Goal: Task Accomplishment & Management: Use online tool/utility

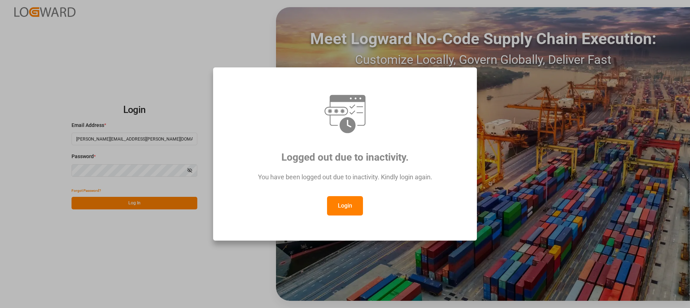
click at [339, 201] on button "Login" at bounding box center [345, 205] width 36 height 19
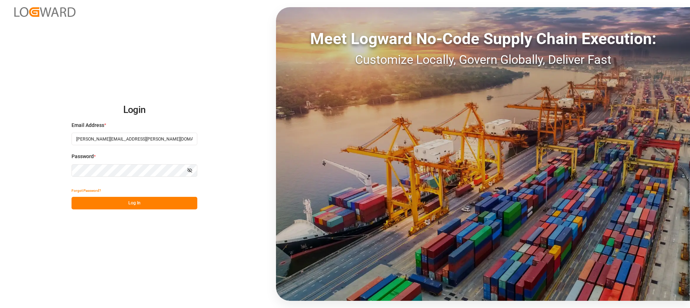
click at [186, 206] on button "Log In" at bounding box center [134, 203] width 126 height 13
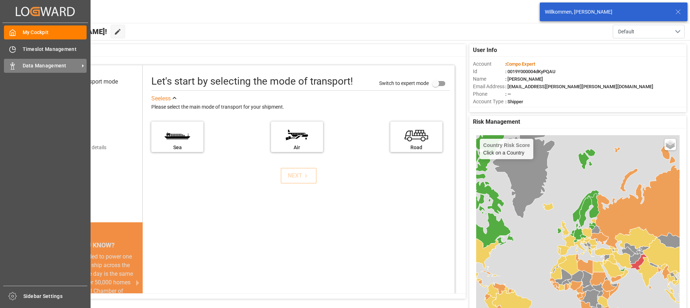
click at [18, 65] on div "Data Management Data Management" at bounding box center [45, 66] width 83 height 14
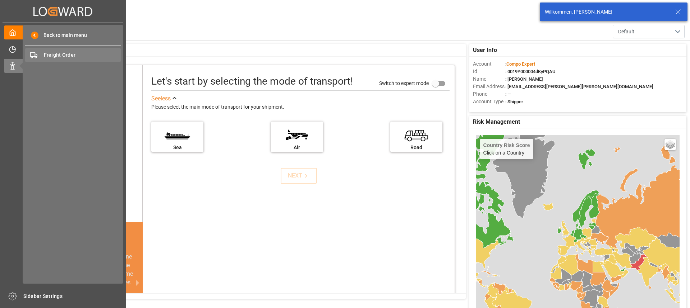
click at [68, 57] on span "Freight Order" at bounding box center [82, 55] width 77 height 8
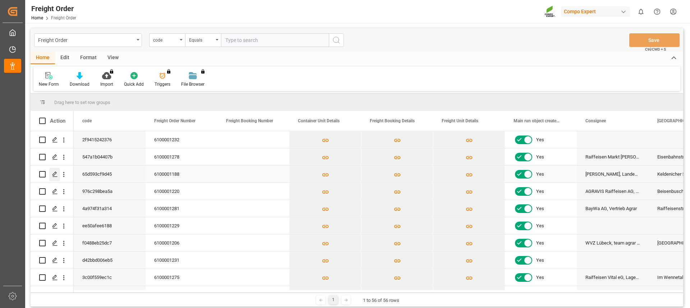
click at [54, 178] on div "Press SPACE to select this row." at bounding box center [54, 174] width 11 height 13
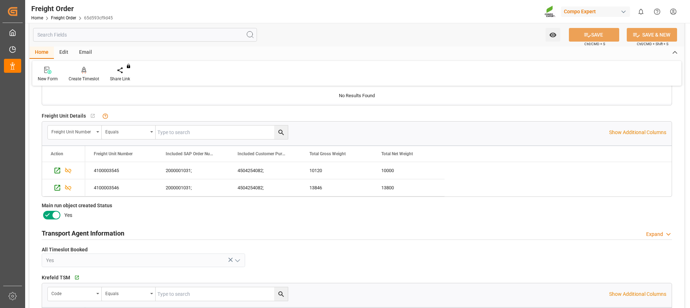
scroll to position [287, 0]
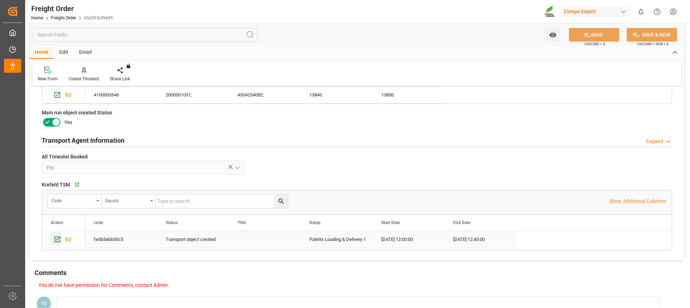
click at [55, 240] on icon "Press SPACE to select this row." at bounding box center [58, 240] width 8 height 8
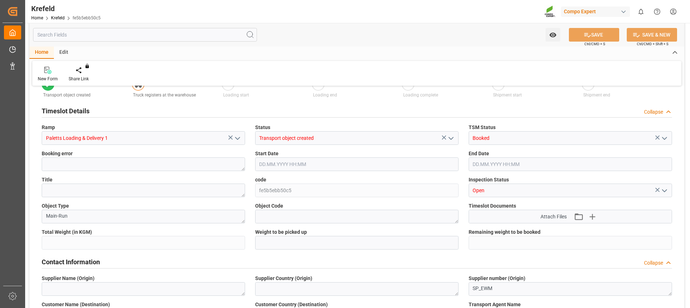
scroll to position [127, 0]
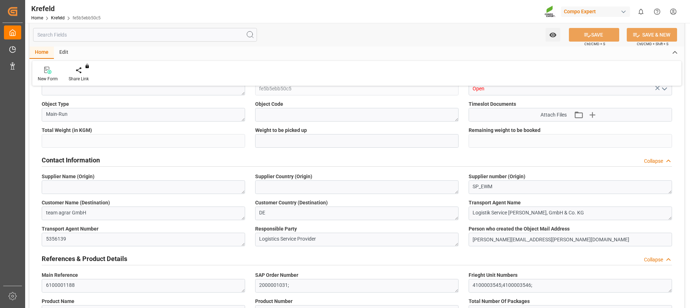
type input "23966"
type input "0"
type input "25.08.2025 12:00"
type input "25.08.2025 12:45"
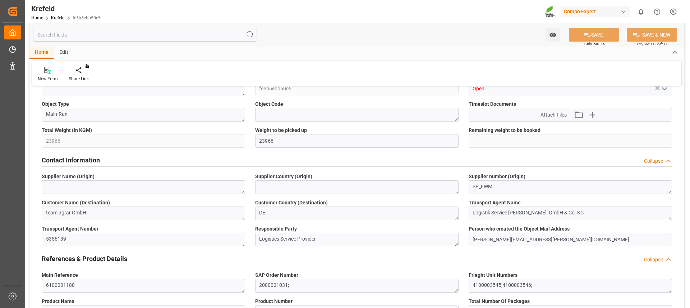
type input "14.08.2025 10:13"
type input "22.08.2025 10:31"
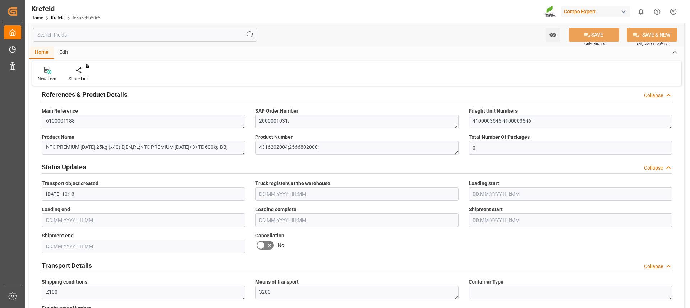
scroll to position [323, 0]
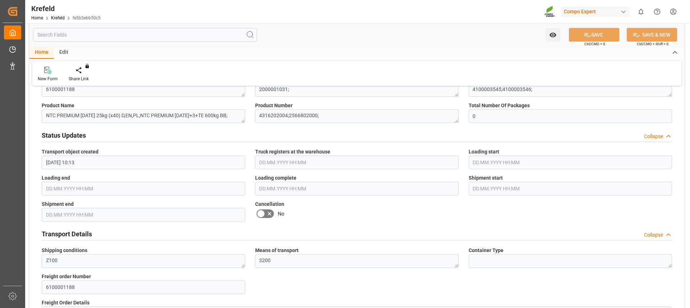
click at [266, 214] on icon at bounding box center [269, 214] width 9 height 9
click at [0, 0] on input "checkbox" at bounding box center [0, 0] width 0 height 0
click at [586, 34] on icon at bounding box center [587, 35] width 8 height 8
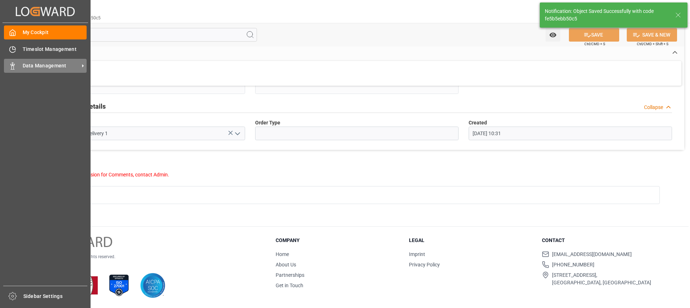
click at [59, 63] on span "Data Management" at bounding box center [51, 66] width 57 height 8
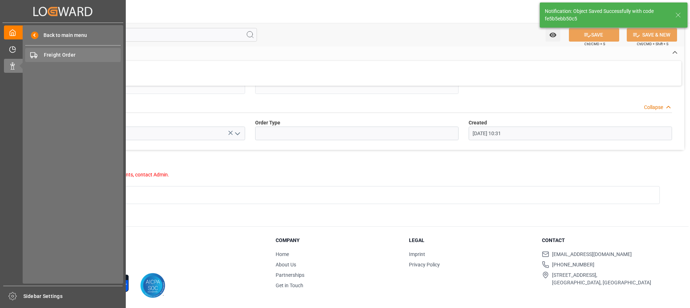
click at [61, 56] on span "Freight Order" at bounding box center [82, 55] width 77 height 8
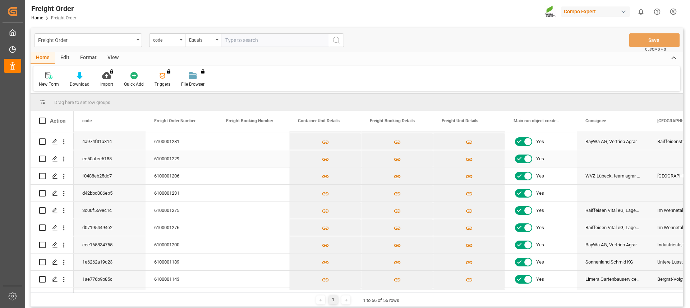
scroll to position [72, 0]
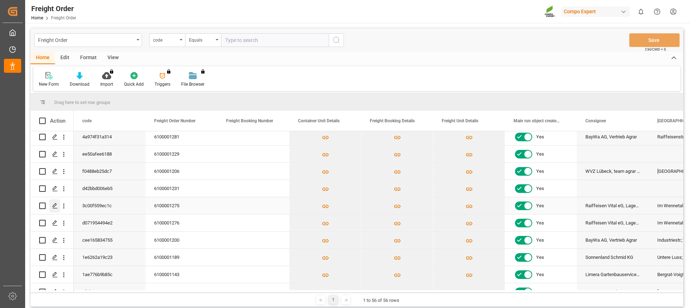
click at [55, 208] on icon "Press SPACE to select this row." at bounding box center [55, 206] width 6 height 6
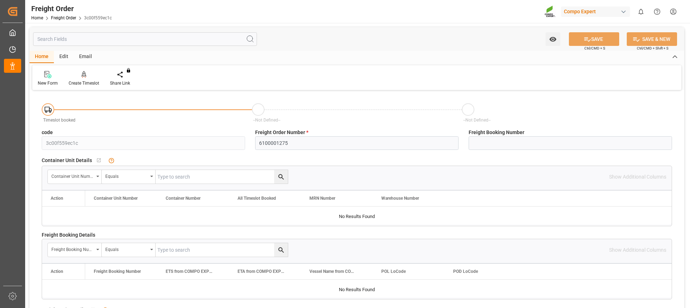
click at [85, 70] on div "New Form Create Timeslot Share Link You don't have permission for this feature.…" at bounding box center [356, 77] width 649 height 25
click at [79, 80] on div "Create Timeslot" at bounding box center [84, 83] width 31 height 6
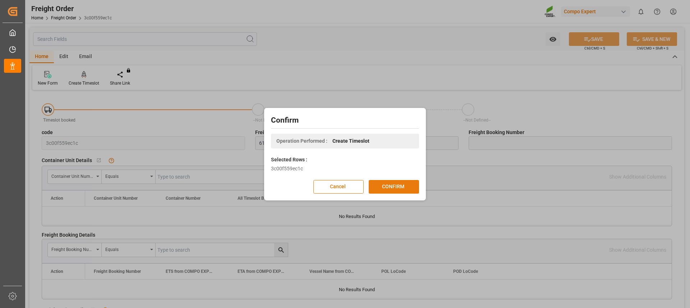
click at [408, 185] on button "CONFIRM" at bounding box center [393, 187] width 50 height 14
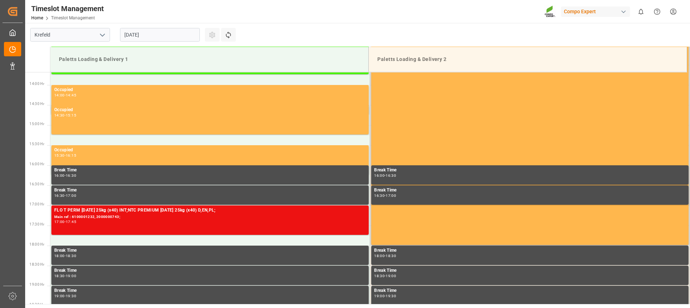
scroll to position [558, 0]
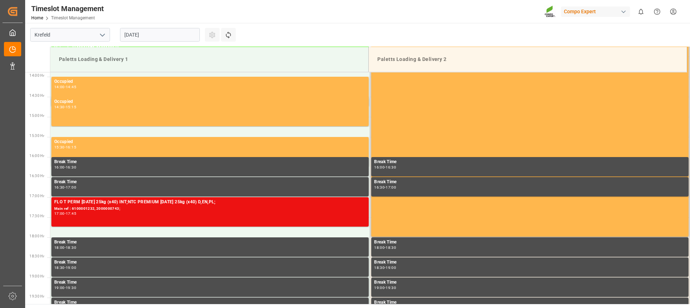
click at [166, 36] on input "22.08.2025" at bounding box center [160, 35] width 80 height 14
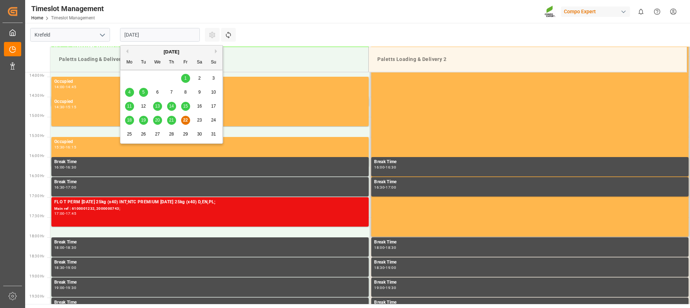
click at [132, 133] on div "25" at bounding box center [129, 134] width 9 height 9
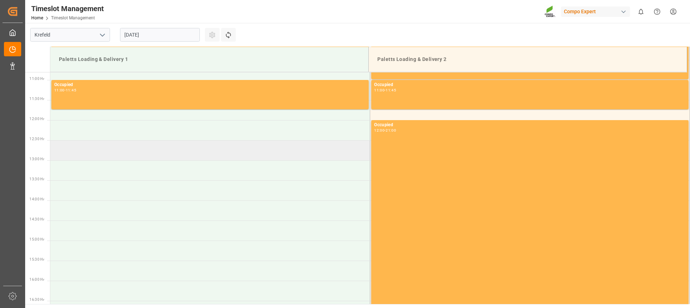
scroll to position [415, 0]
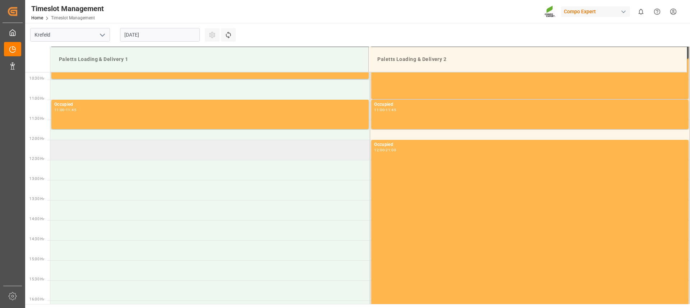
click at [131, 154] on td at bounding box center [210, 150] width 320 height 20
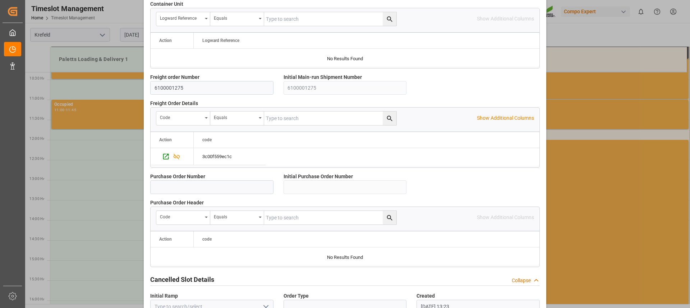
scroll to position [640, 0]
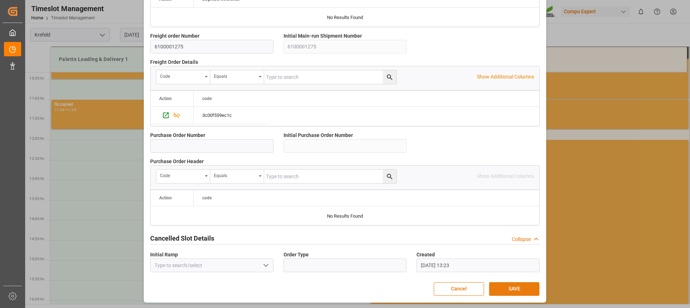
click at [509, 287] on button "SAVE" at bounding box center [514, 290] width 50 height 14
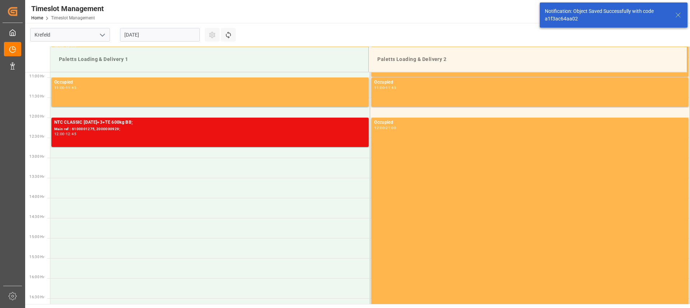
scroll to position [438, 0]
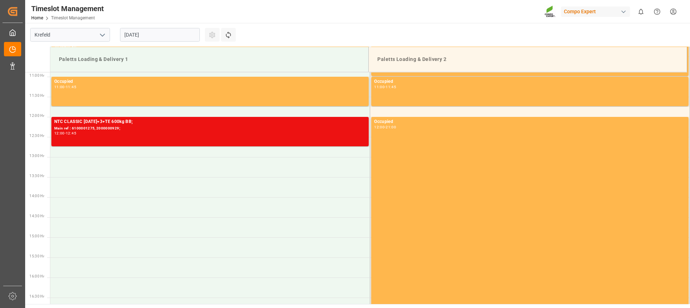
click at [673, 13] on html "Created by potrace 1.15, written by Peter Selinger 2001-2017 Created by potrace…" at bounding box center [345, 154] width 690 height 308
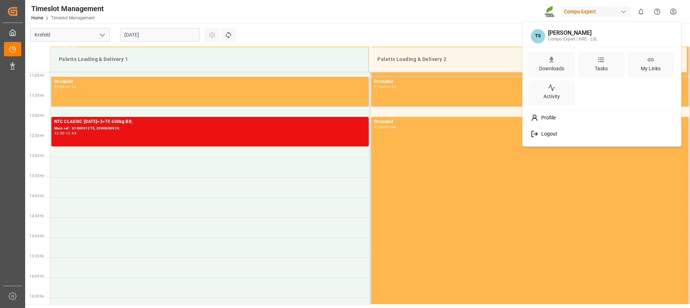
click at [543, 130] on div "Logout" at bounding box center [601, 133] width 147 height 13
